Goal: Transaction & Acquisition: Obtain resource

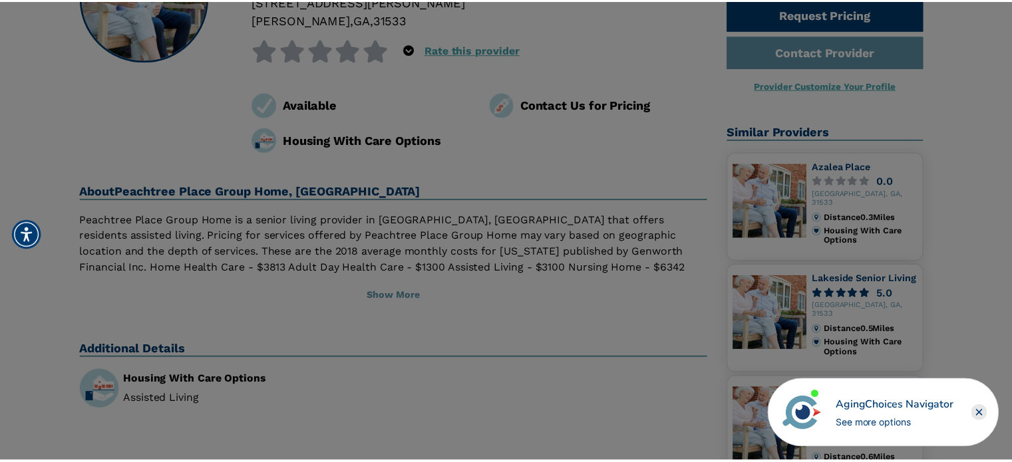
scroll to position [186, 0]
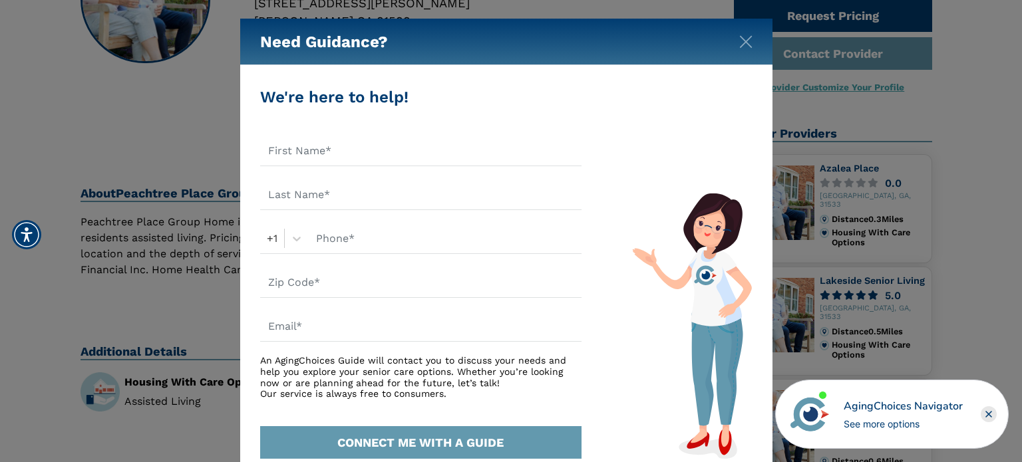
click at [748, 30] on div "Need Guidance?" at bounding box center [506, 42] width 532 height 47
click at [745, 44] on img "Close" at bounding box center [745, 41] width 13 height 13
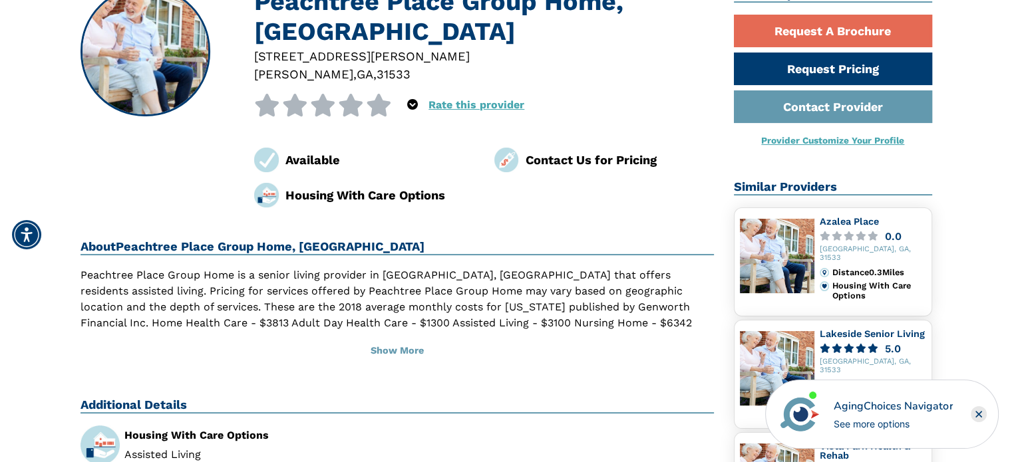
scroll to position [53, 0]
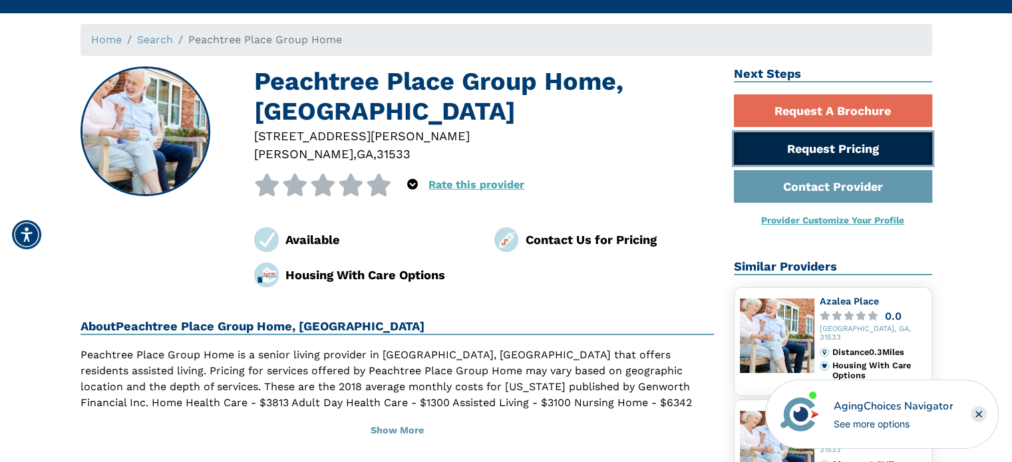
click at [793, 144] on link "Request Pricing" at bounding box center [833, 148] width 198 height 33
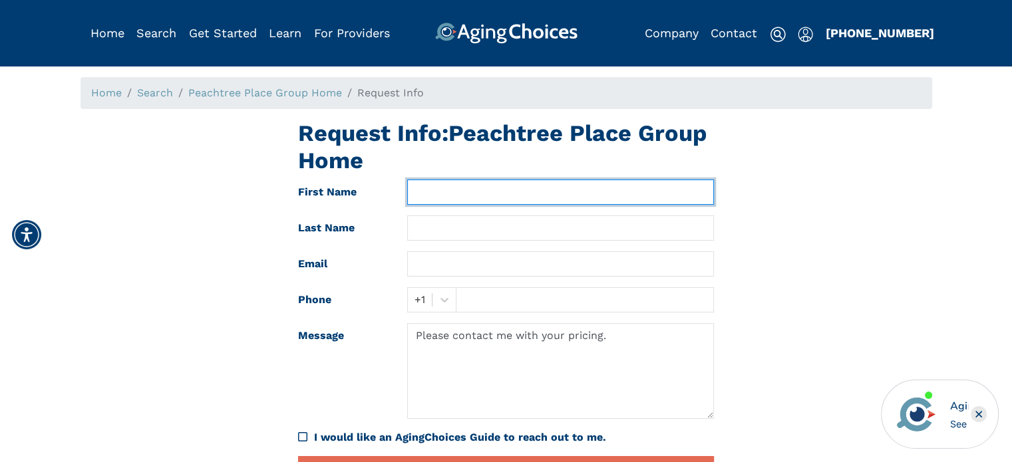
click at [543, 186] on input "text" at bounding box center [560, 192] width 307 height 25
type input "KELLY"
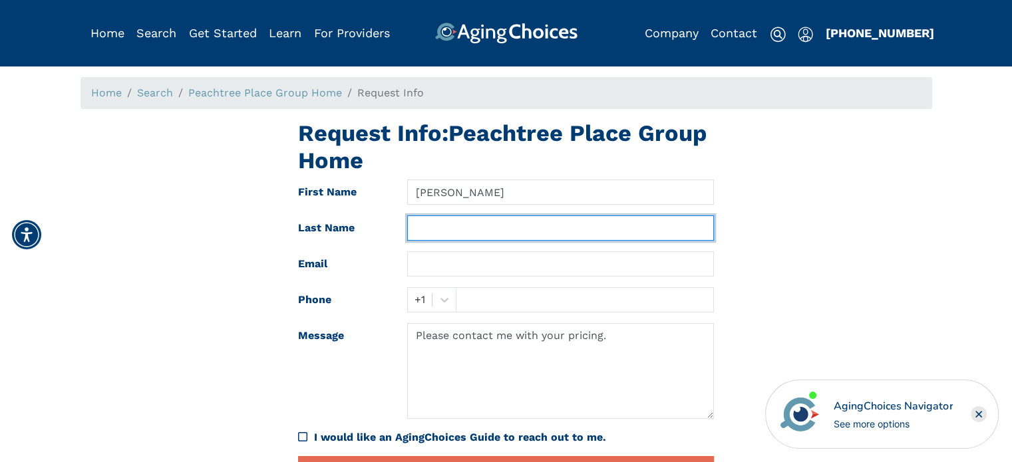
type input "TOWNS"
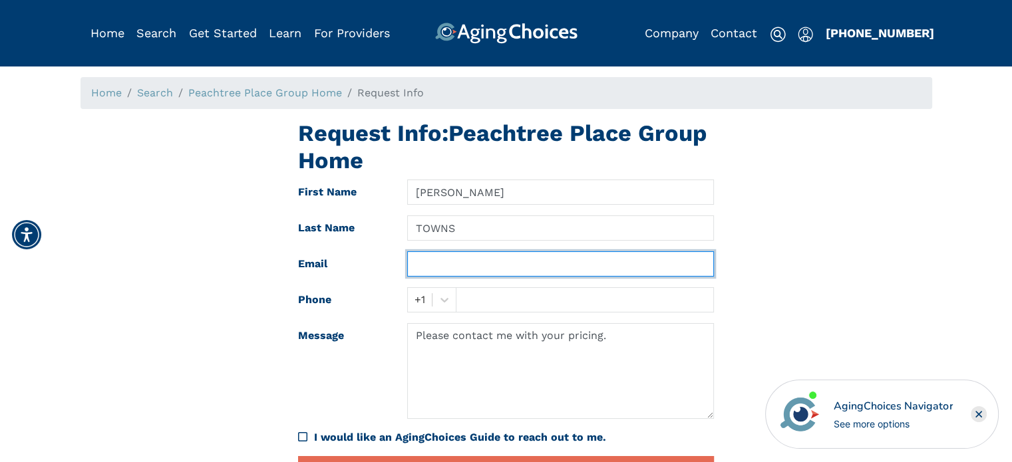
type input "SLEEPLESSNGA@GMAIL.COM"
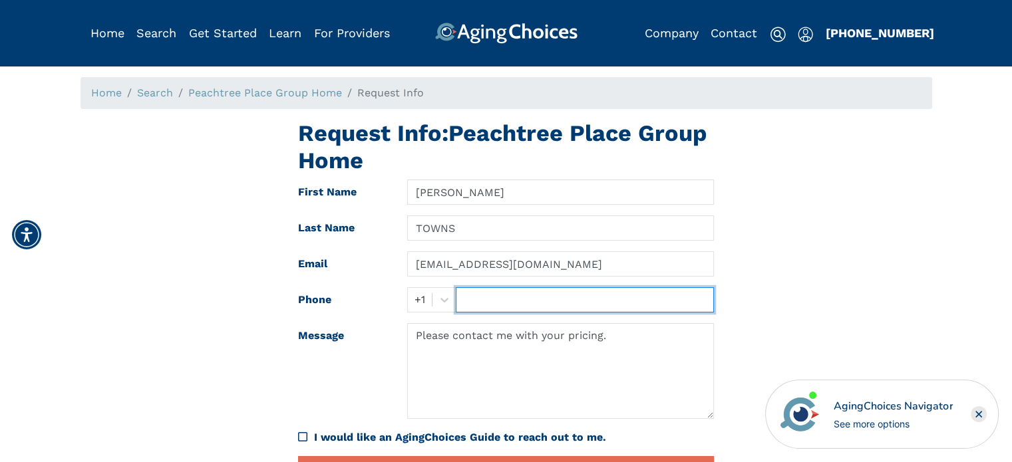
click at [480, 302] on input "text" at bounding box center [585, 299] width 258 height 25
type input "7068323188"
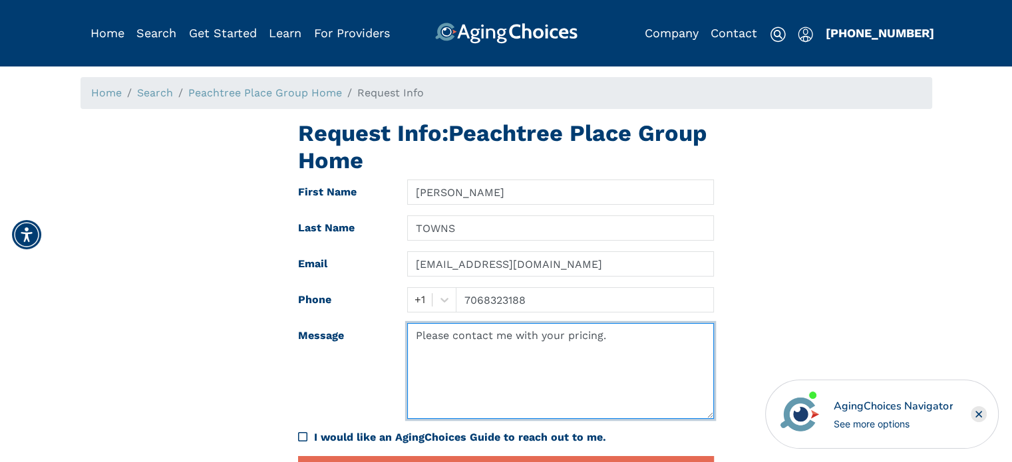
click at [648, 350] on textarea "Please contact me with your pricing." at bounding box center [560, 371] width 307 height 96
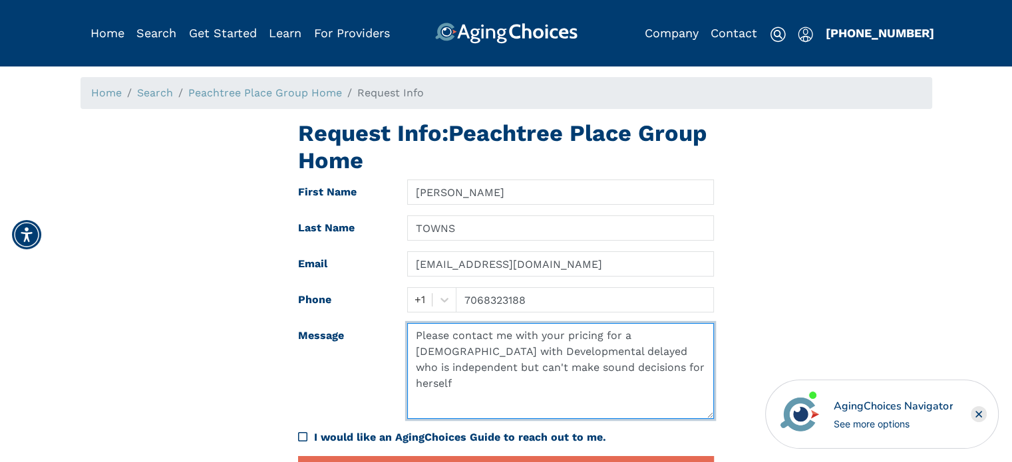
type textarea "Please contact me with your pricing for a 48 year old with Developmental delaye…"
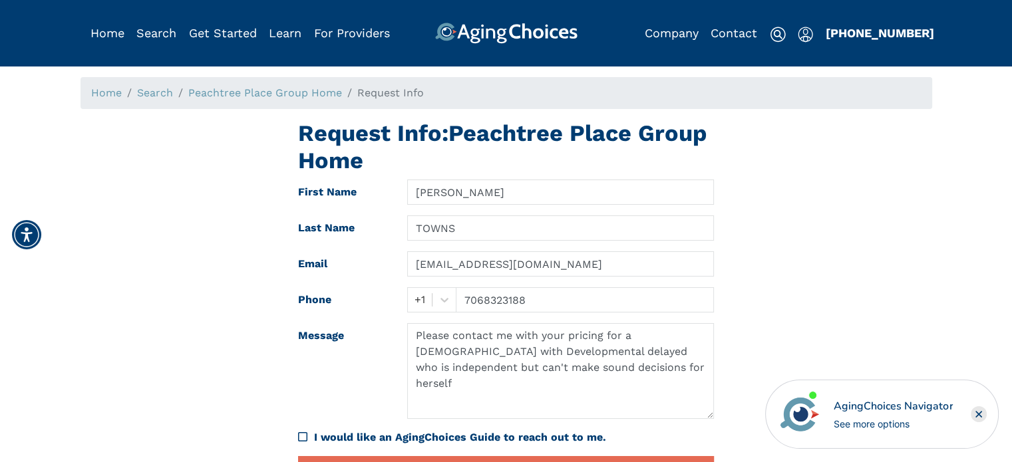
click at [306, 435] on icon "I would like an AgingChoices Guide to reach out to me." at bounding box center [302, 437] width 9 height 11
